Goal: Information Seeking & Learning: Find specific fact

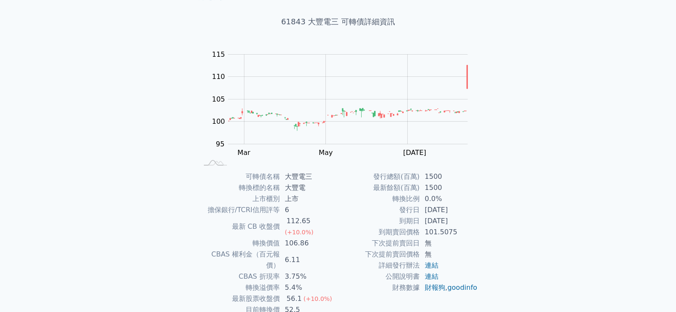
scroll to position [43, 0]
drag, startPoint x: 381, startPoint y: 232, endPoint x: 460, endPoint y: 234, distance: 78.1
click at [460, 234] on tr "到期賣回價格 101.5075" at bounding box center [408, 231] width 140 height 11
click at [454, 233] on td "101.5075" at bounding box center [449, 231] width 58 height 11
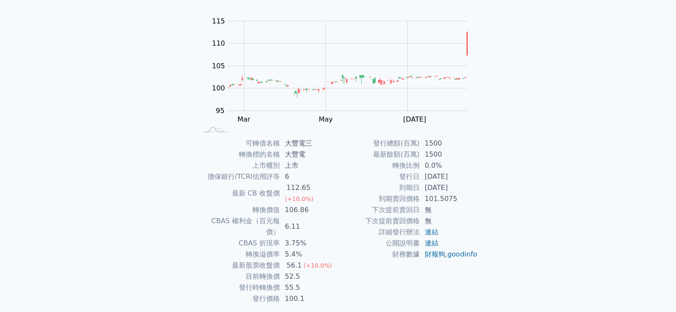
scroll to position [83, 0]
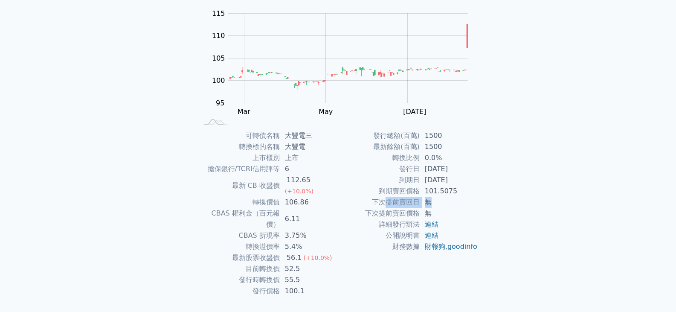
drag, startPoint x: 390, startPoint y: 201, endPoint x: 438, endPoint y: 204, distance: 48.3
click at [438, 204] on tr "下次提前賣回日 無" at bounding box center [408, 202] width 140 height 11
click at [397, 210] on td "下次提前賣回價格" at bounding box center [378, 213] width 81 height 11
drag, startPoint x: 374, startPoint y: 209, endPoint x: 435, endPoint y: 211, distance: 60.6
click at [435, 211] on tr "下次提前賣回價格 無" at bounding box center [408, 213] width 140 height 11
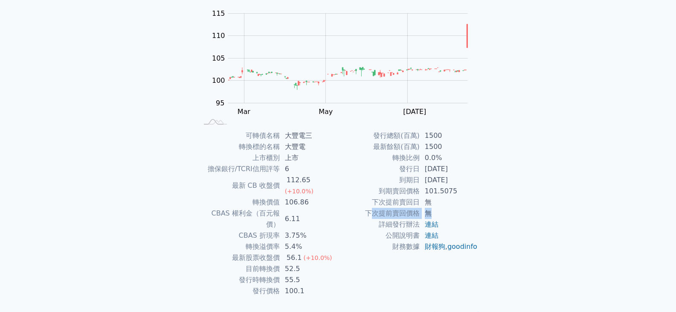
click at [438, 211] on td "無" at bounding box center [449, 213] width 58 height 11
click at [436, 223] on link "連結" at bounding box center [432, 224] width 14 height 8
click at [77, 184] on div "可轉債列表 財務數據 可轉債列表 財務數據 登入／註冊 登入／註冊 可轉債列表 › 61843 大豐電三 61843 大豐電三 可轉債詳細資訊 Zoom Ou…" at bounding box center [338, 125] width 676 height 417
